Goal: Transaction & Acquisition: Register for event/course

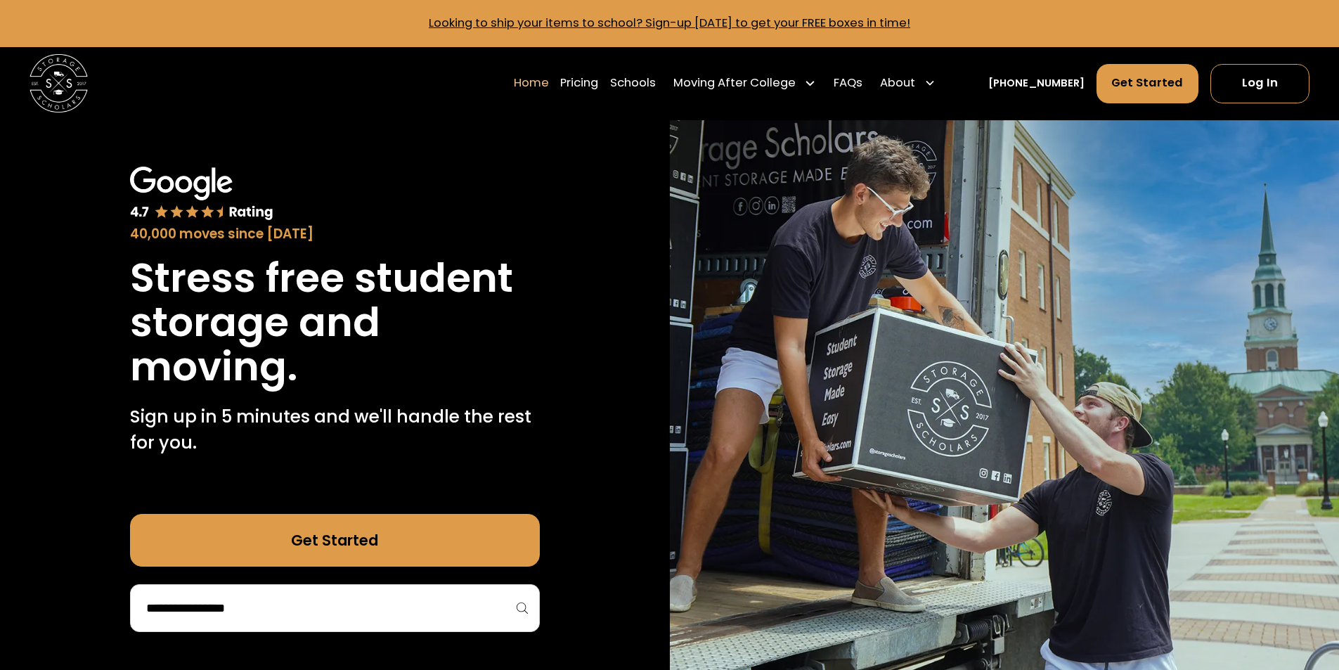
click at [571, 234] on div "40,000 moves since [DATE] Stress free student storage and moving. Sign up in 5 …" at bounding box center [335, 399] width 670 height 559
click at [590, 171] on div "40,000 moves since [DATE] Stress free student storage and moving. Sign up in 5 …" at bounding box center [335, 399] width 670 height 559
click at [570, 195] on div "40,000 moves since [DATE] Stress free student storage and moving. Sign up in 5 …" at bounding box center [335, 399] width 670 height 559
click at [612, 196] on div "40,000 moves since [DATE] Stress free student storage and moving. Sign up in 5 …" at bounding box center [335, 399] width 670 height 559
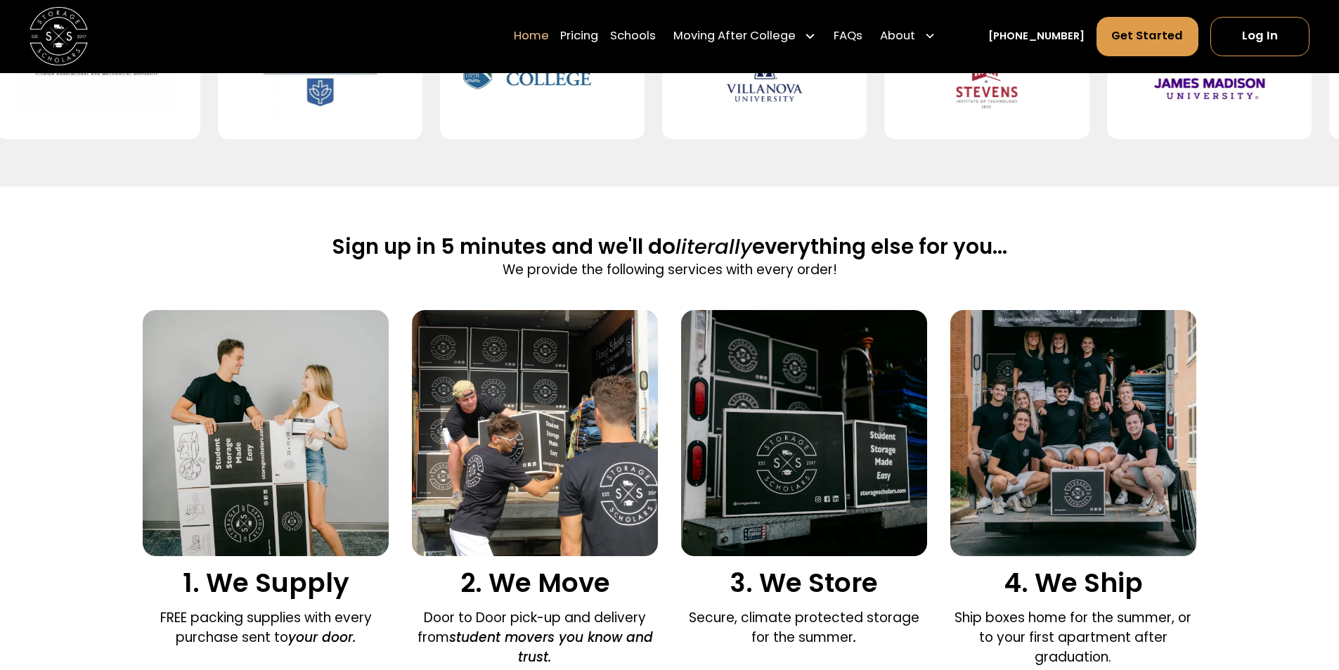
scroll to position [703, 0]
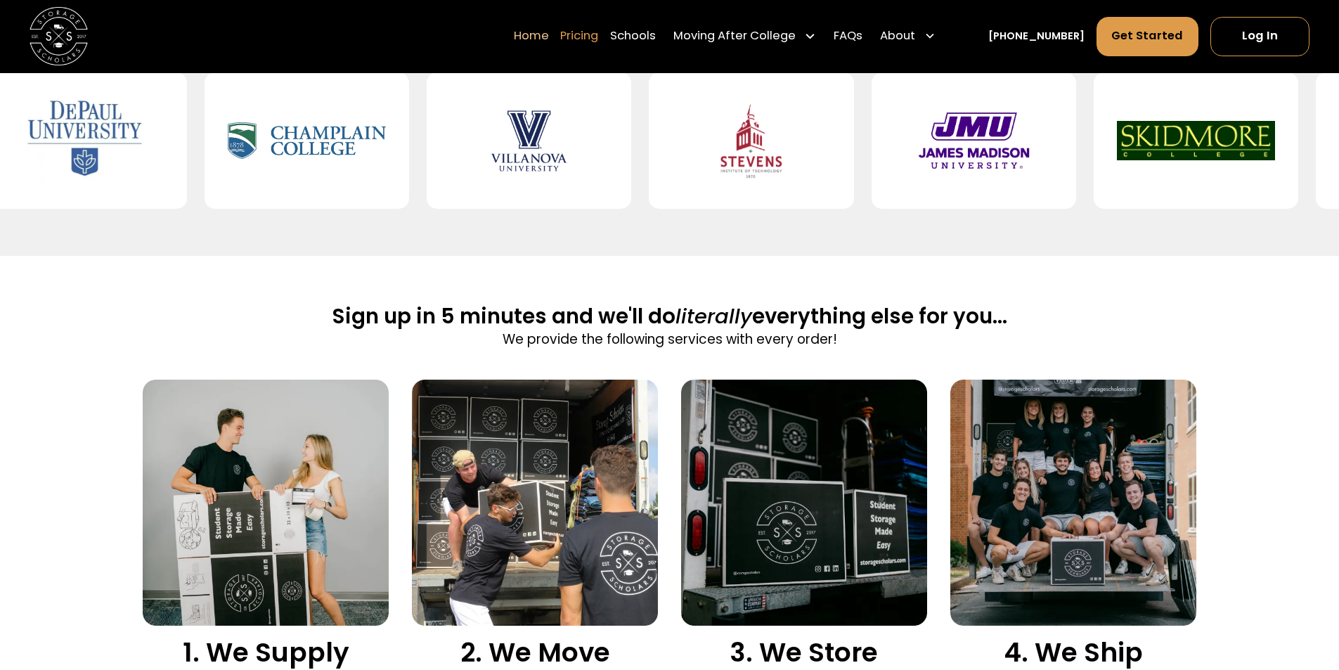
click at [587, 37] on link "Pricing" at bounding box center [579, 36] width 38 height 41
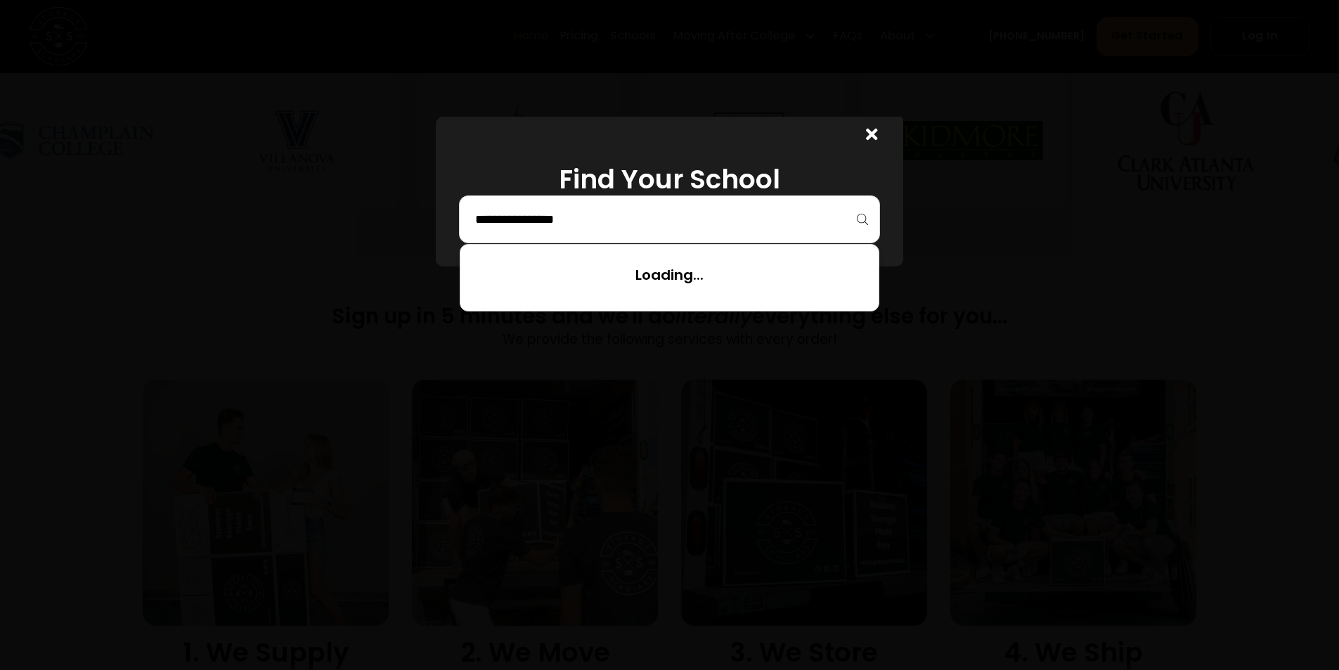
click at [574, 223] on input "search" at bounding box center [669, 219] width 391 height 24
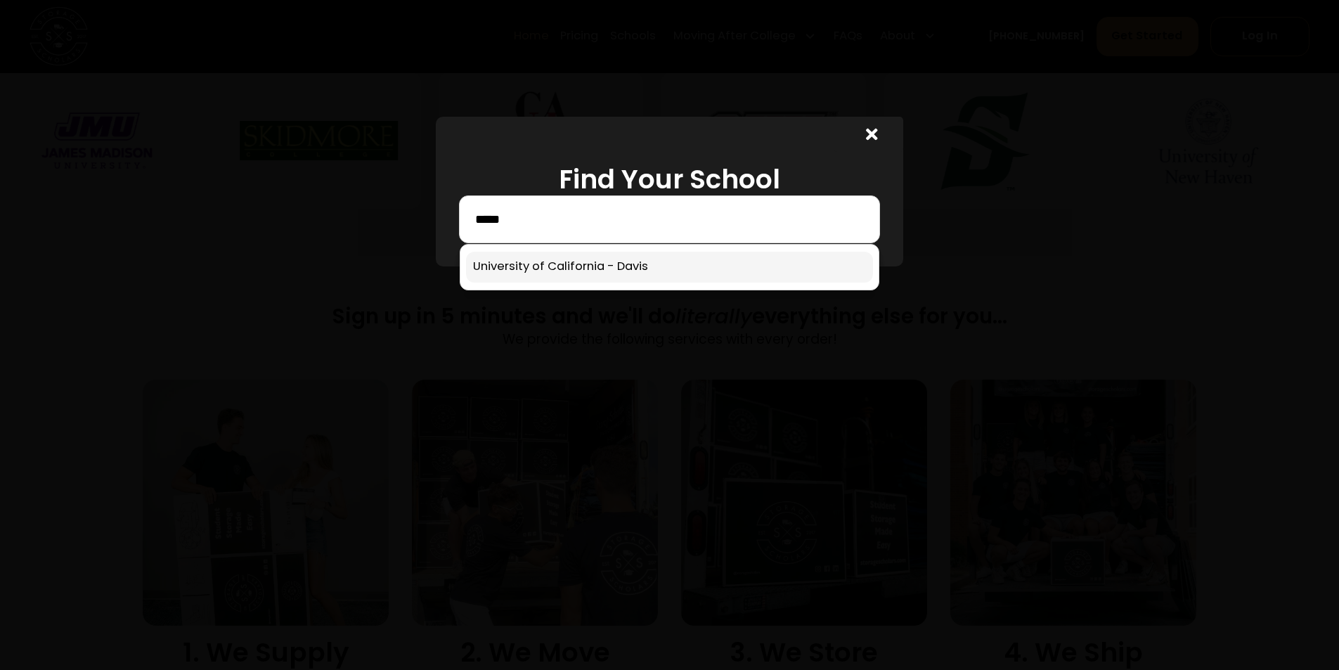
type input "*****"
click at [589, 262] on link at bounding box center [669, 267] width 407 height 31
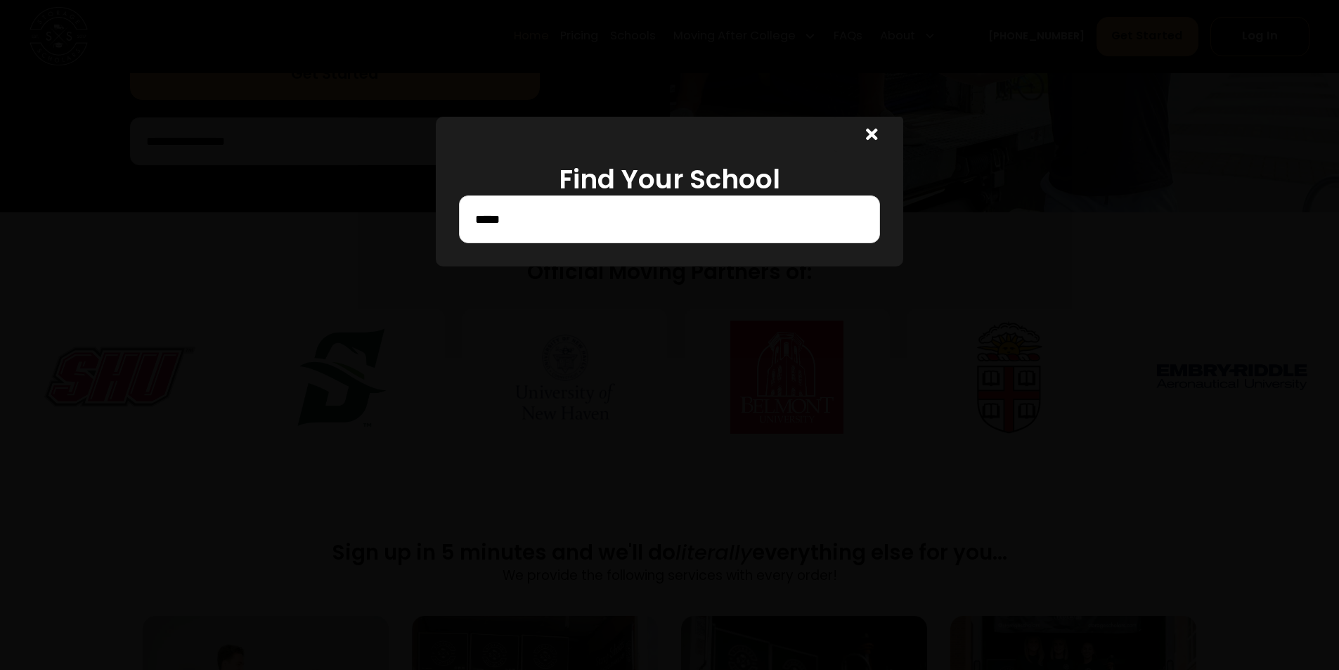
scroll to position [372, 0]
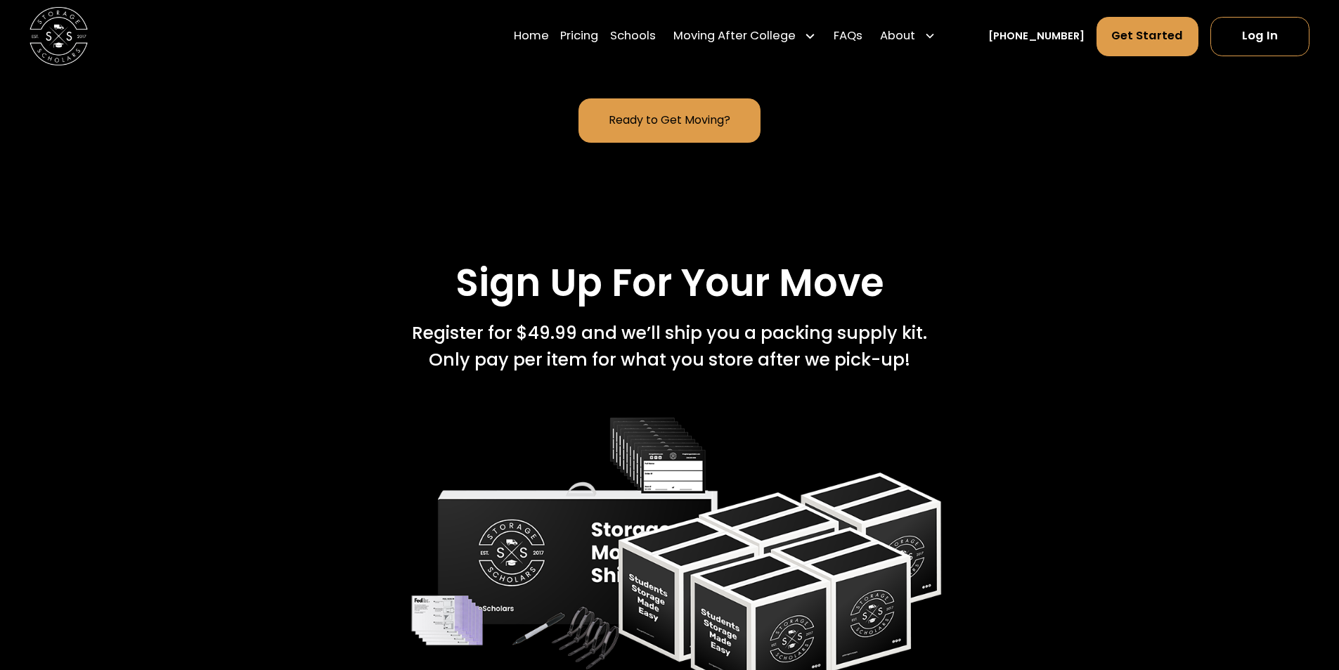
scroll to position [1991, 0]
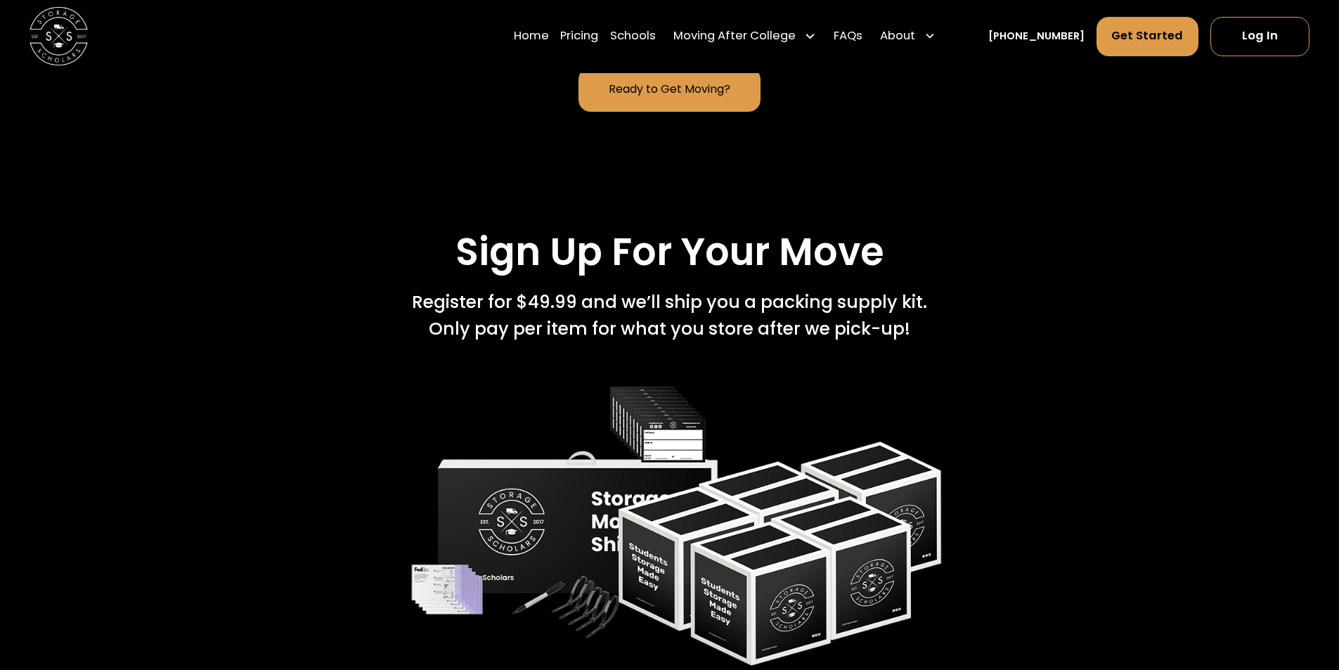
click at [271, 401] on div "Sign Up For Your Move Register for $49.99 and we’ll ship you a packing supply k…" at bounding box center [669, 449] width 1053 height 441
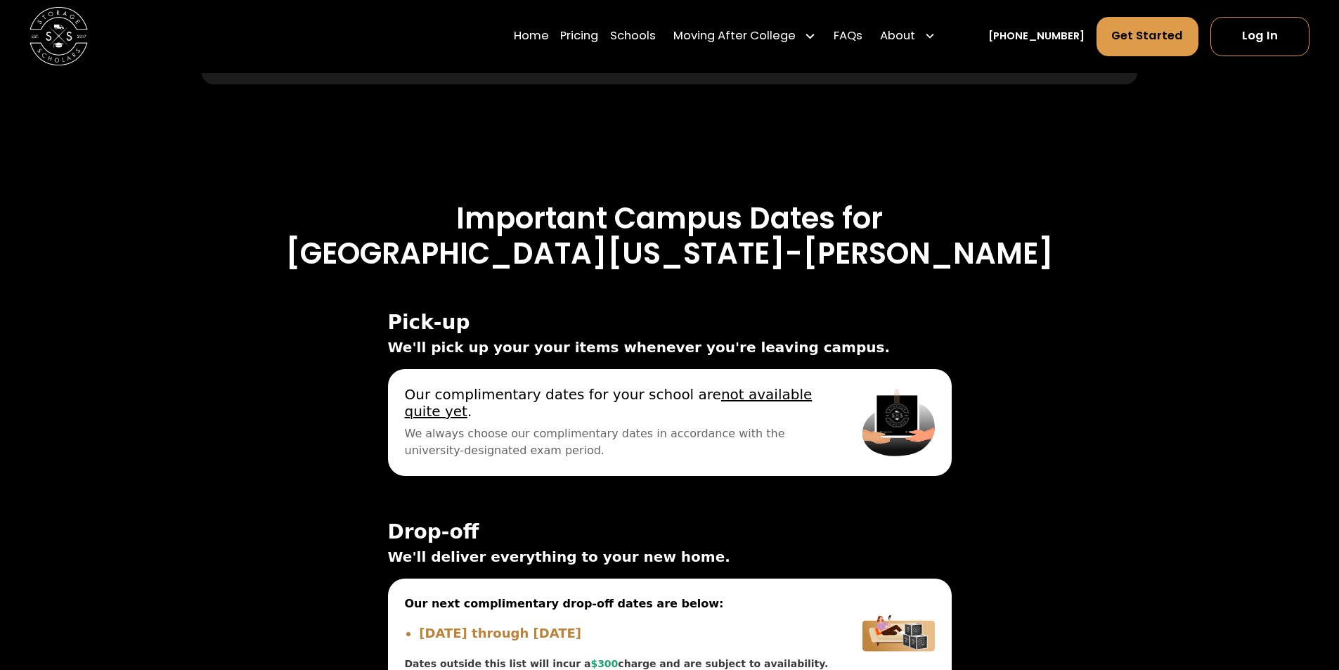
scroll to position [4287, 0]
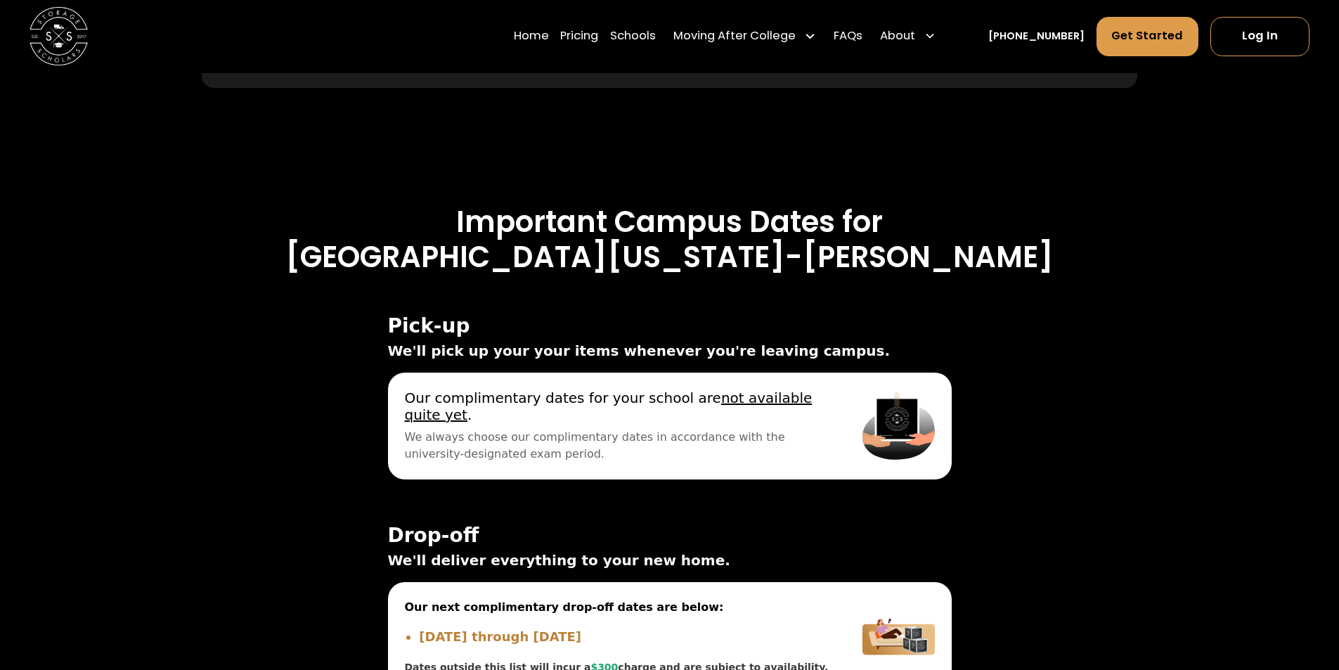
click at [287, 322] on div "On Campus Off Campus Pick-up ☀️ Summer Pick-up Dates ☀️ Lock your items in your…" at bounding box center [669, 513] width 1053 height 476
click at [328, 240] on h3 "University of California-Davis" at bounding box center [669, 257] width 1053 height 35
click at [346, 240] on h3 "University of California-Davis" at bounding box center [669, 257] width 1053 height 35
click at [1011, 240] on h3 "University of California-Davis" at bounding box center [669, 257] width 1053 height 35
click at [1053, 240] on h3 "University of California-Davis" at bounding box center [669, 257] width 1053 height 35
